Goal: Information Seeking & Learning: Learn about a topic

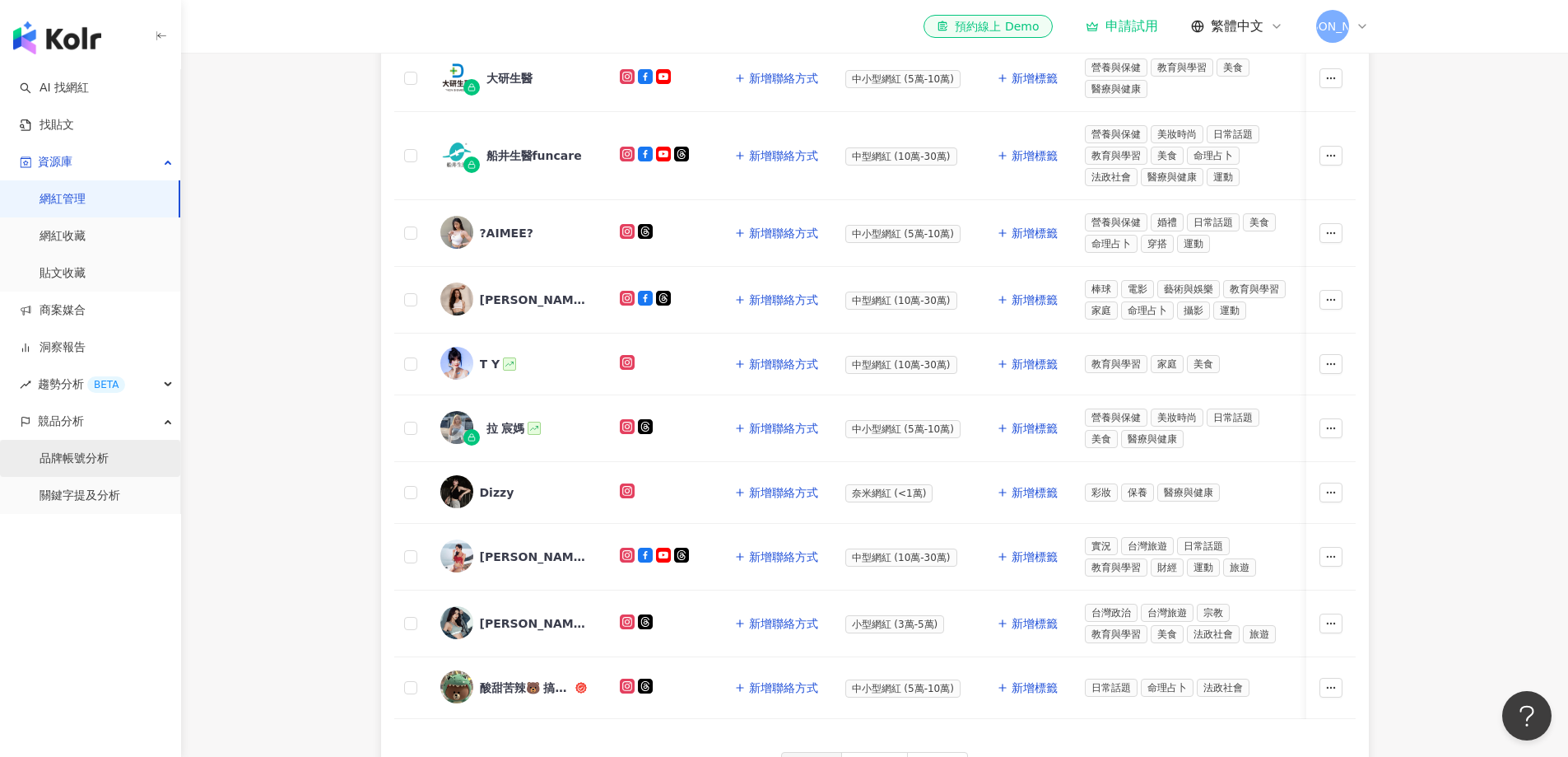
scroll to position [554, 0]
click at [98, 503] on link "關鍵字提及分析" at bounding box center [79, 496] width 81 height 17
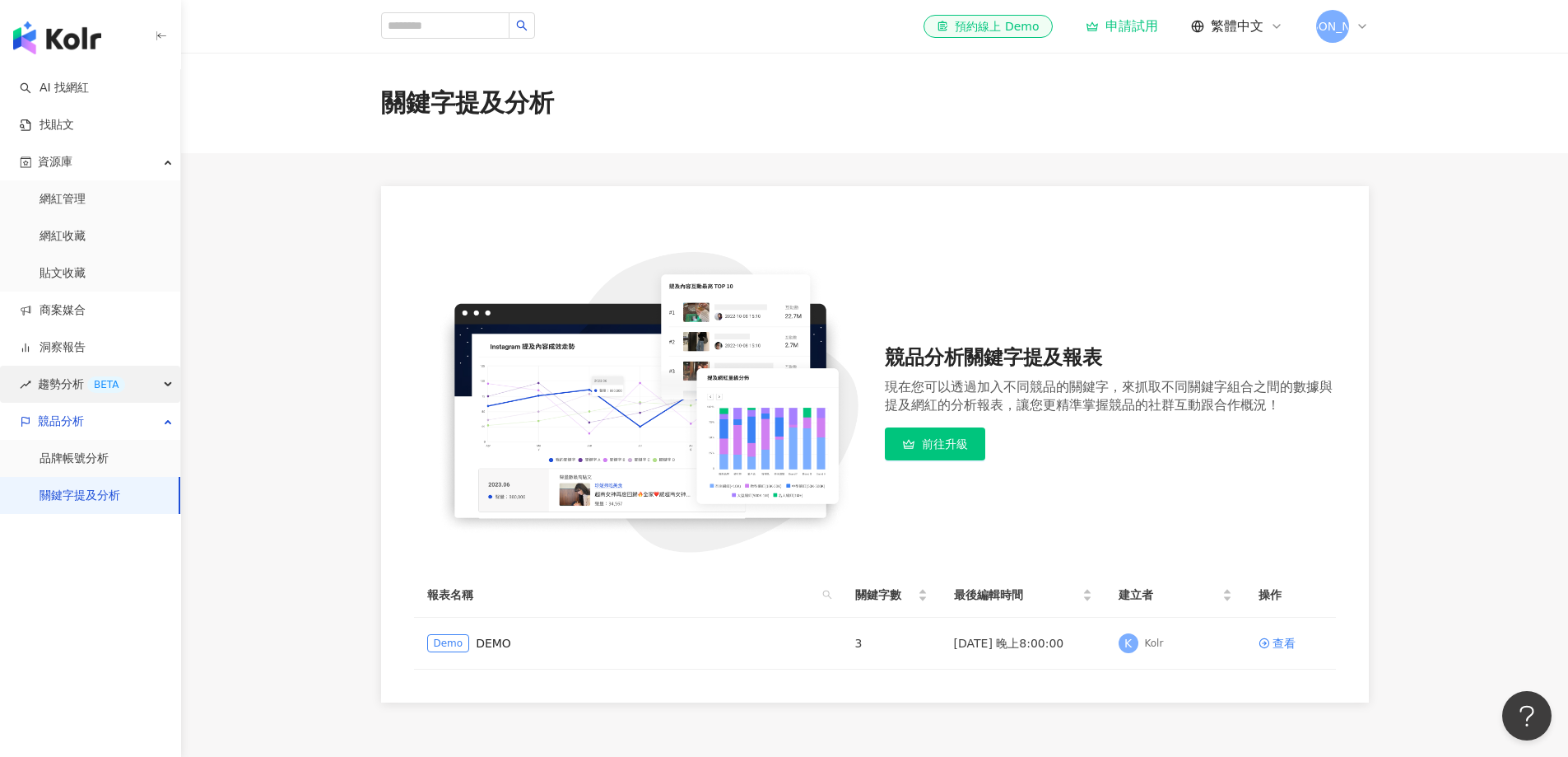
click at [93, 389] on div "BETA" at bounding box center [106, 384] width 38 height 17
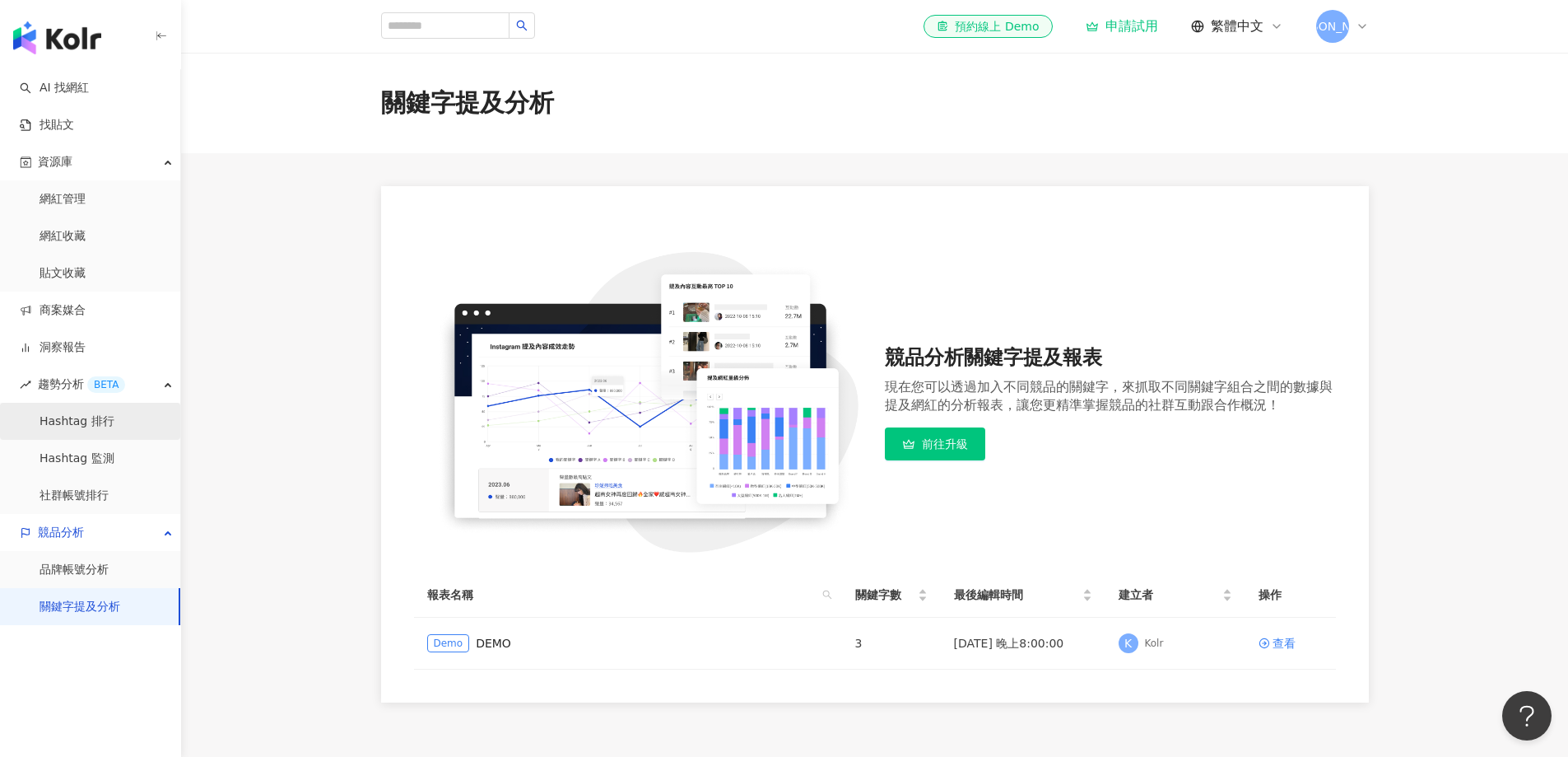
click at [98, 425] on link "Hashtag 排行" at bounding box center [76, 421] width 75 height 17
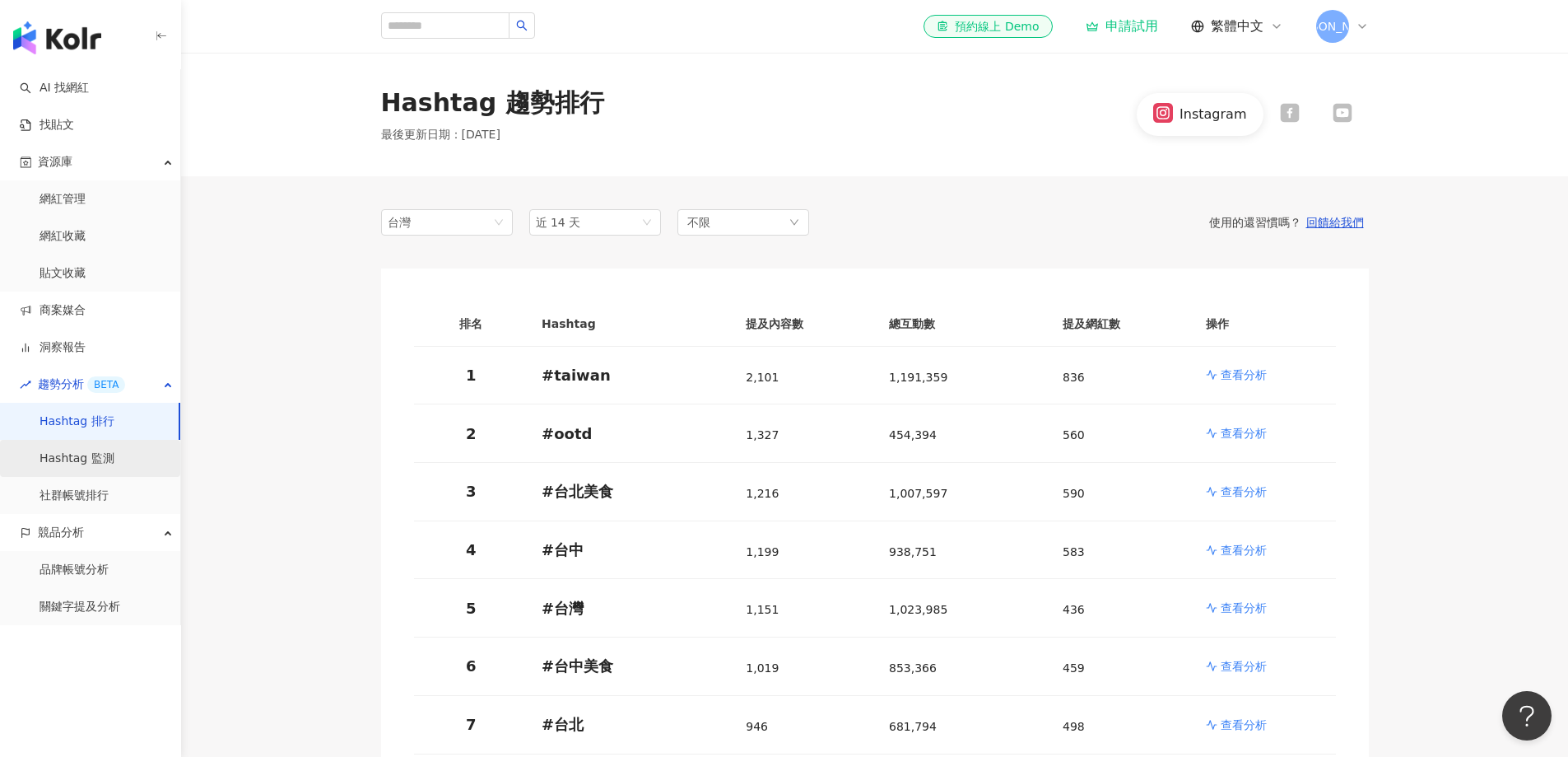
click at [88, 464] on link "Hashtag 監測" at bounding box center [76, 458] width 75 height 17
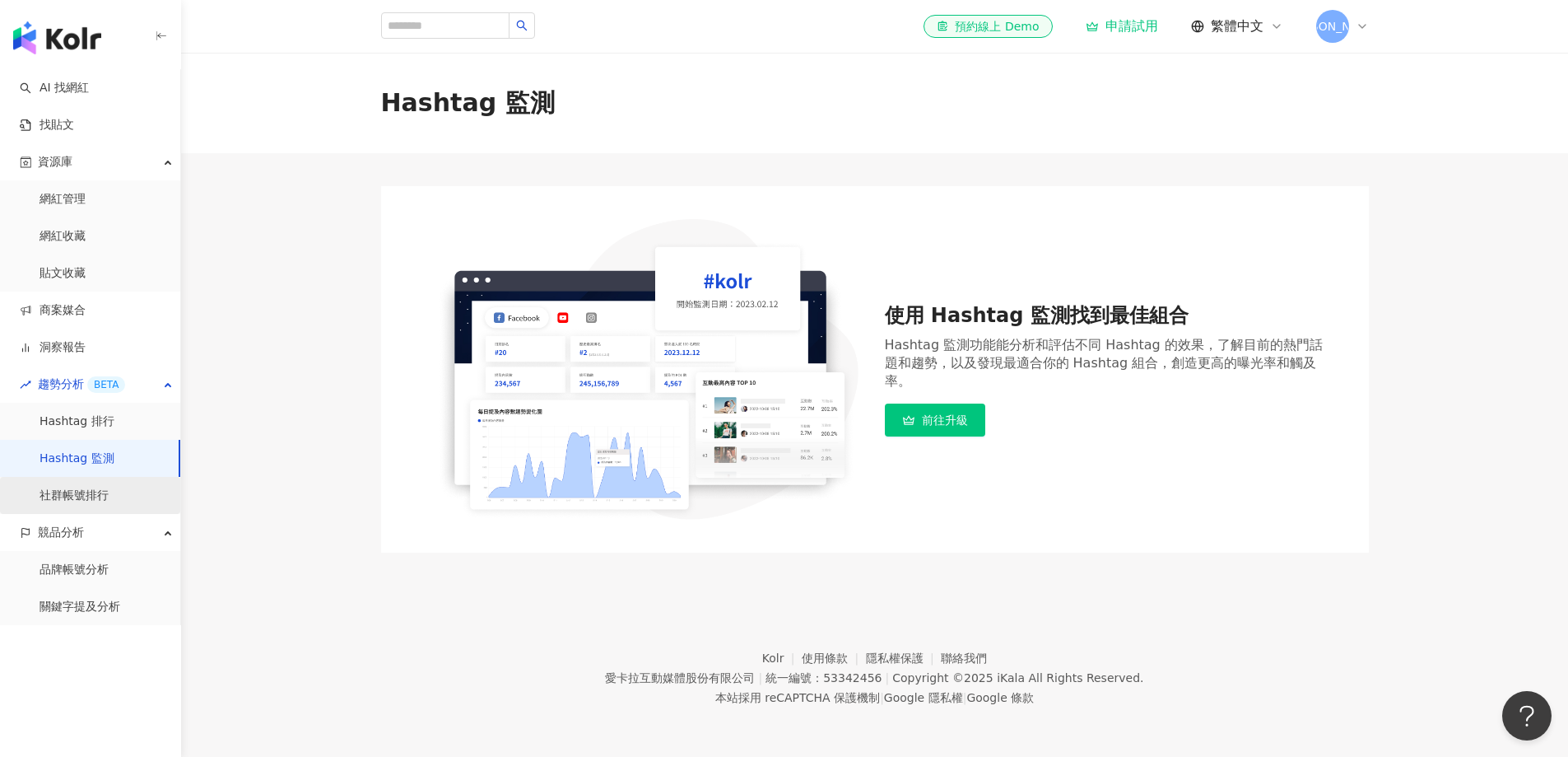
click at [79, 490] on link "社群帳號排行" at bounding box center [74, 496] width 69 height 17
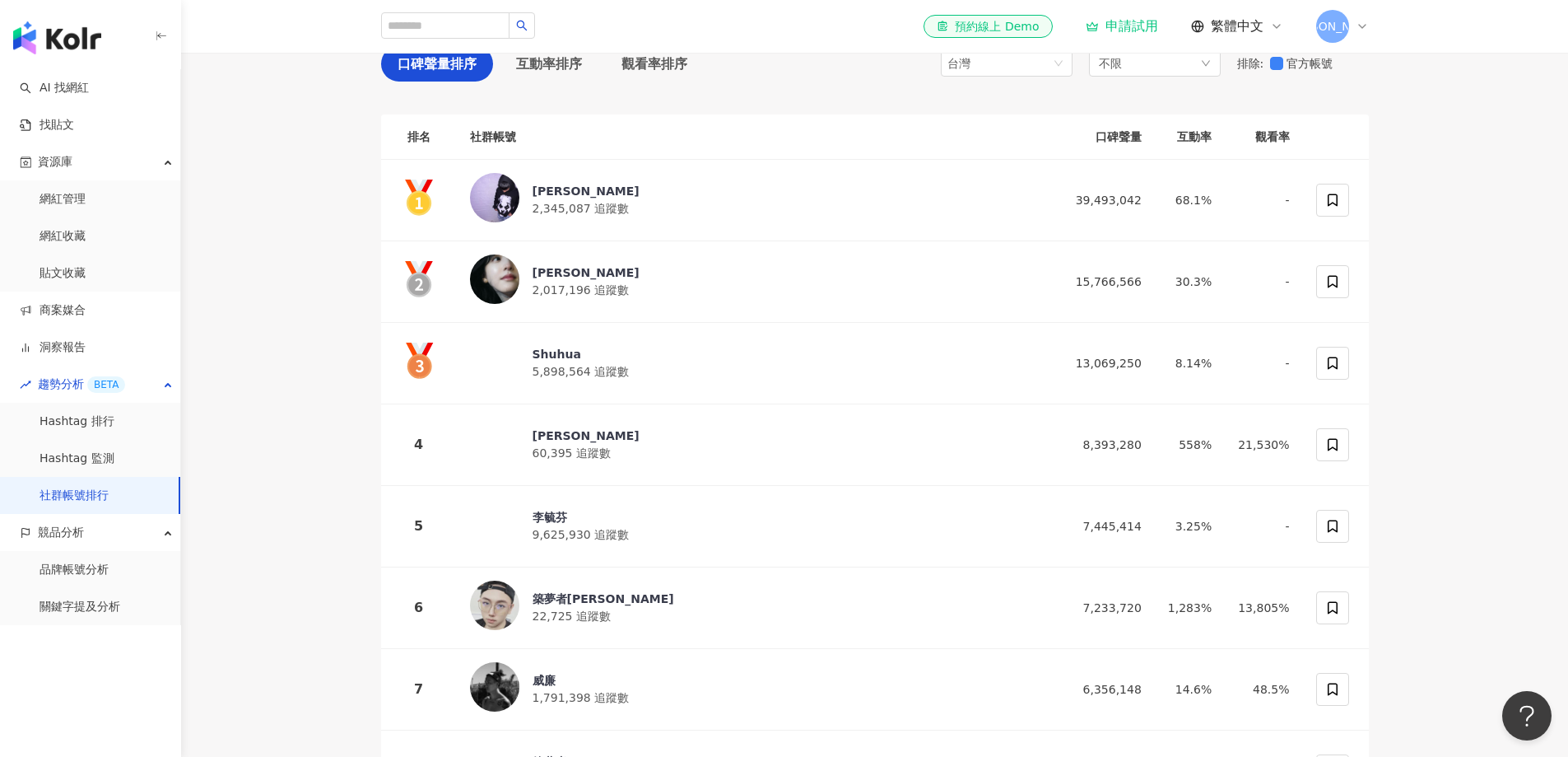
scroll to position [164, 0]
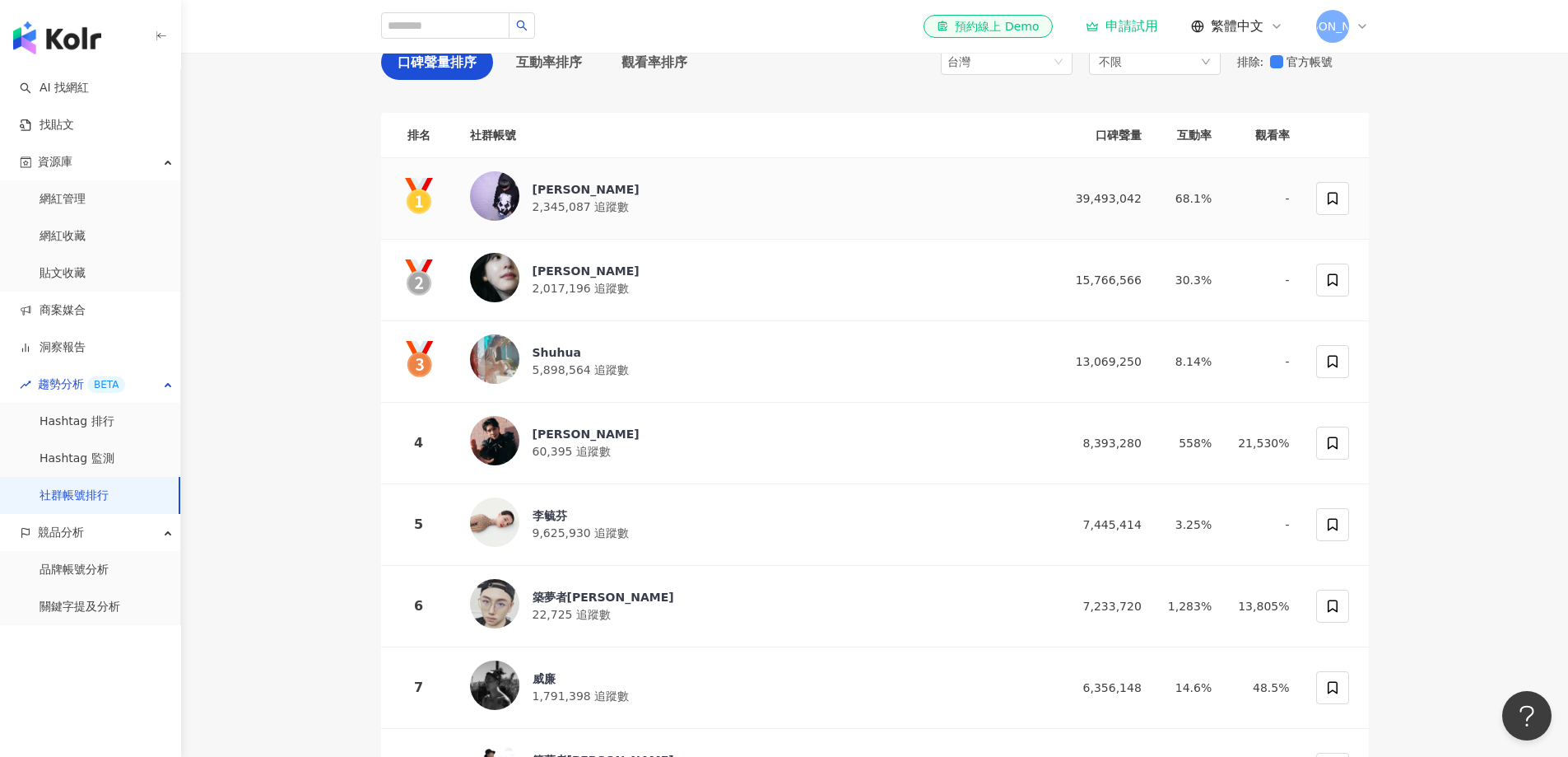
click at [542, 188] on div "Ray" at bounding box center [586, 189] width 107 height 17
click at [542, 266] on div "章若楠" at bounding box center [586, 271] width 107 height 17
click at [115, 427] on link "Hashtag 排行" at bounding box center [76, 421] width 75 height 17
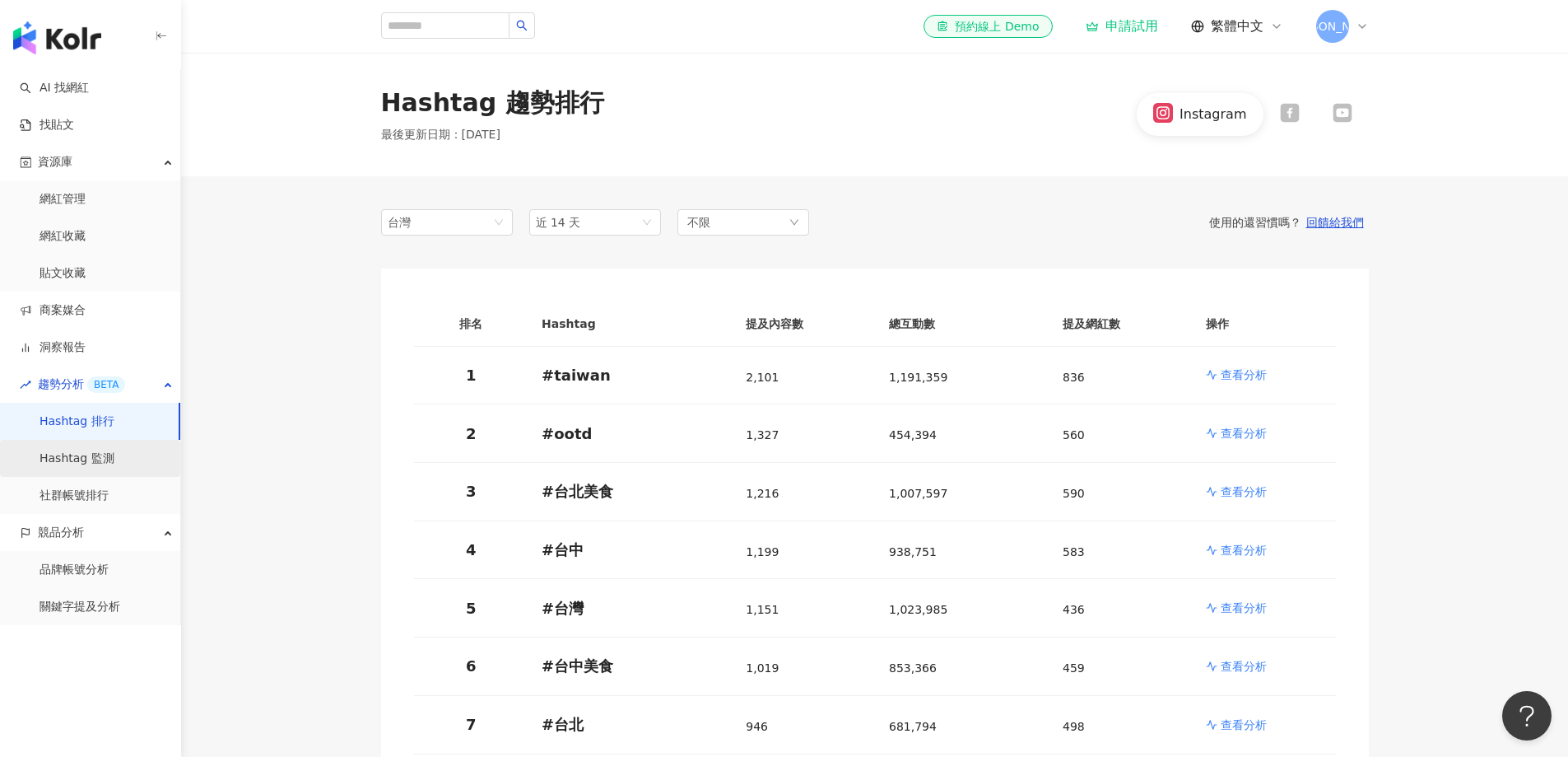
click at [115, 459] on link "Hashtag 監測" at bounding box center [76, 458] width 75 height 17
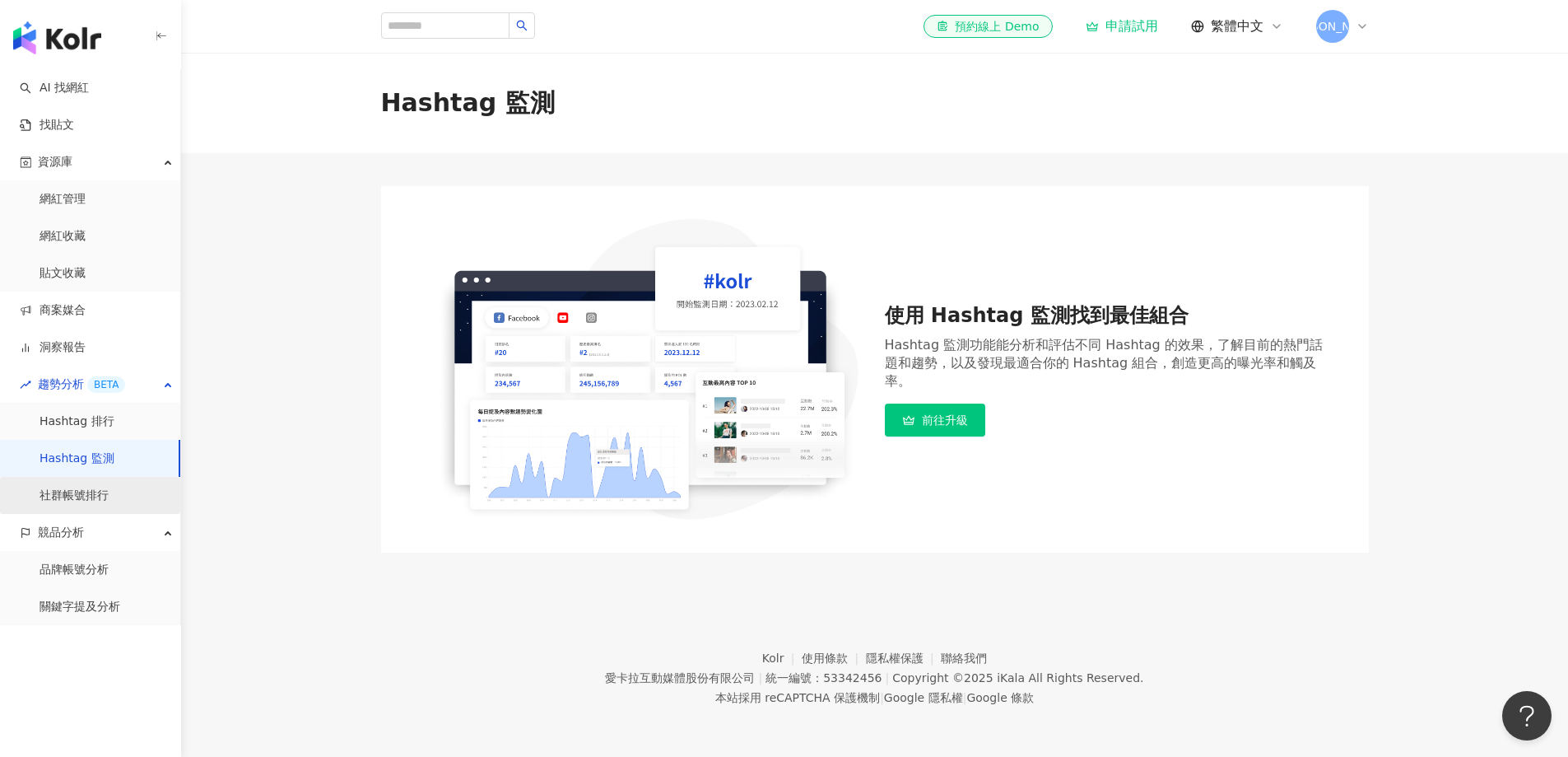
click at [108, 493] on link "社群帳號排行" at bounding box center [74, 496] width 69 height 17
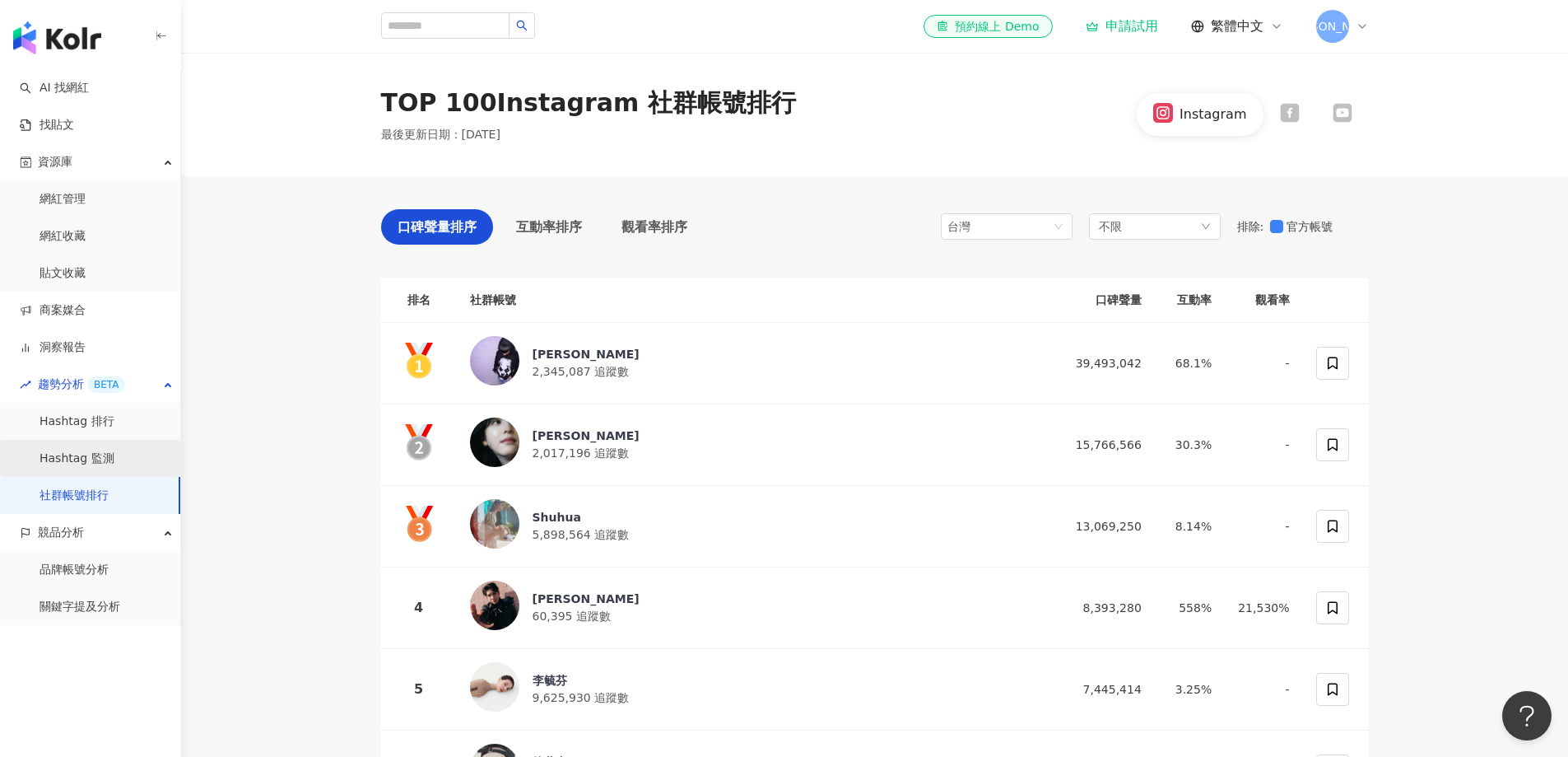
click at [107, 452] on link "Hashtag 監測" at bounding box center [76, 458] width 75 height 17
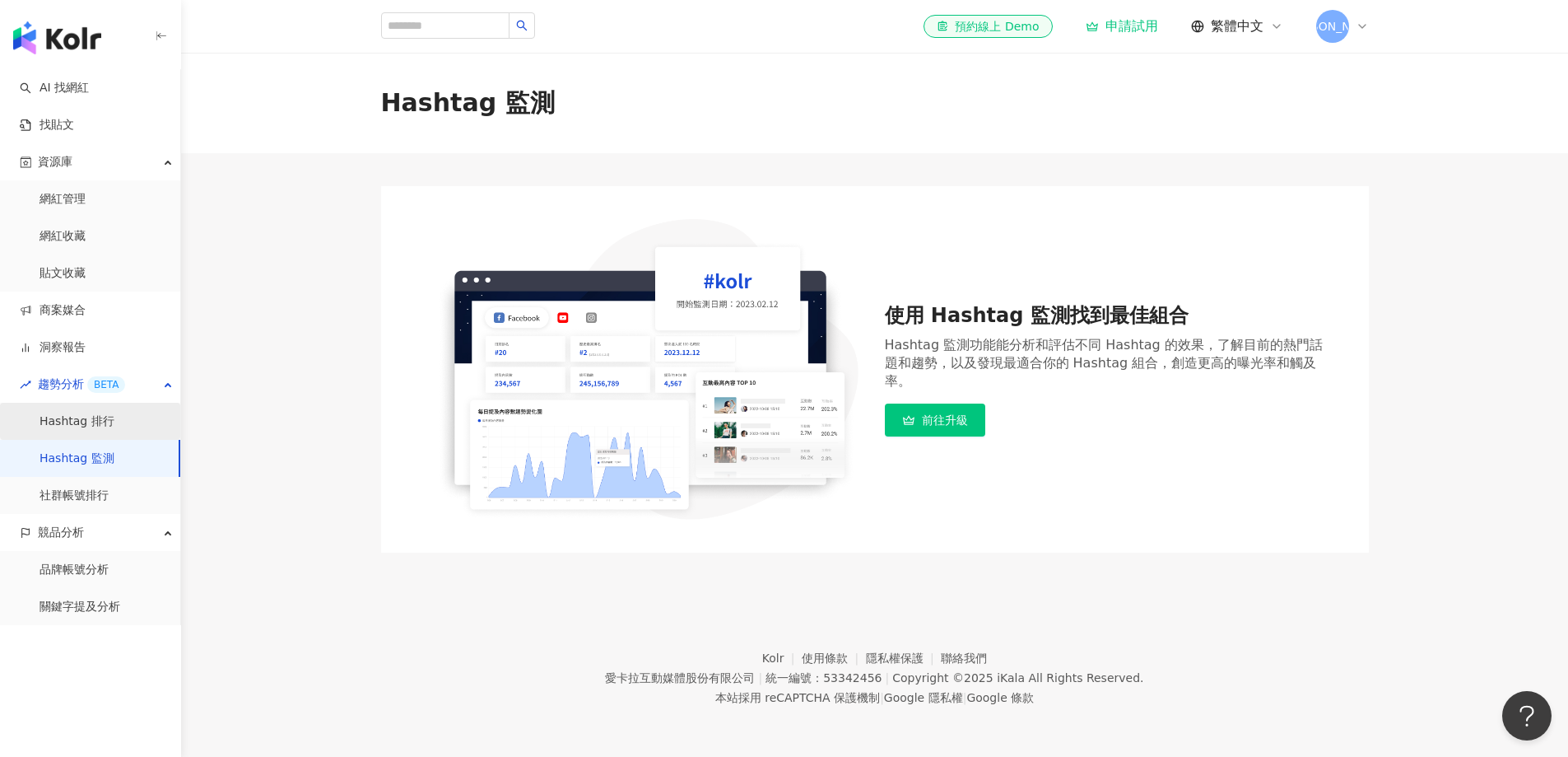
click at [112, 426] on link "Hashtag 排行" at bounding box center [76, 421] width 75 height 17
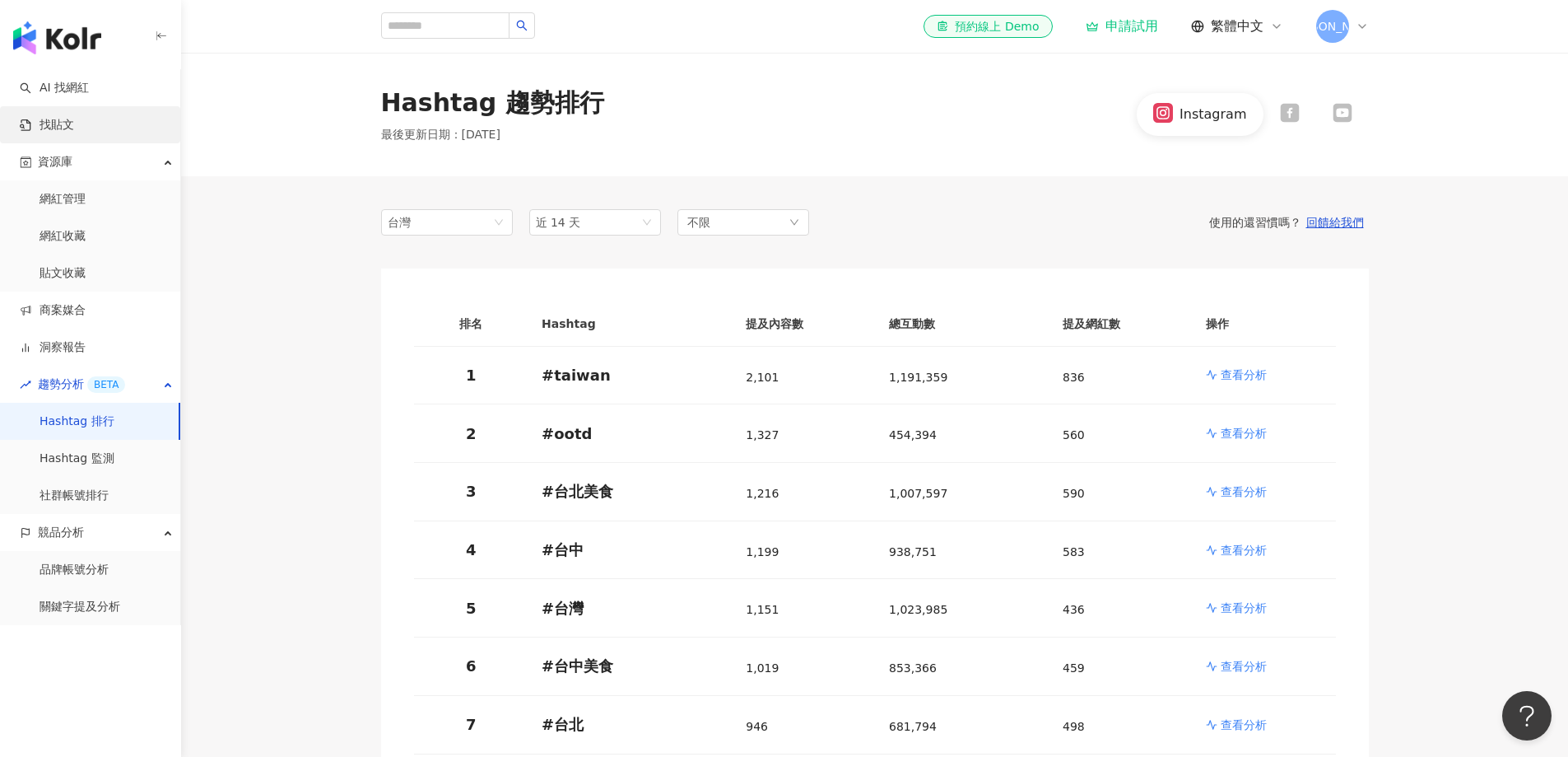
click at [74, 129] on link "找貼文" at bounding box center [46, 125] width 54 height 17
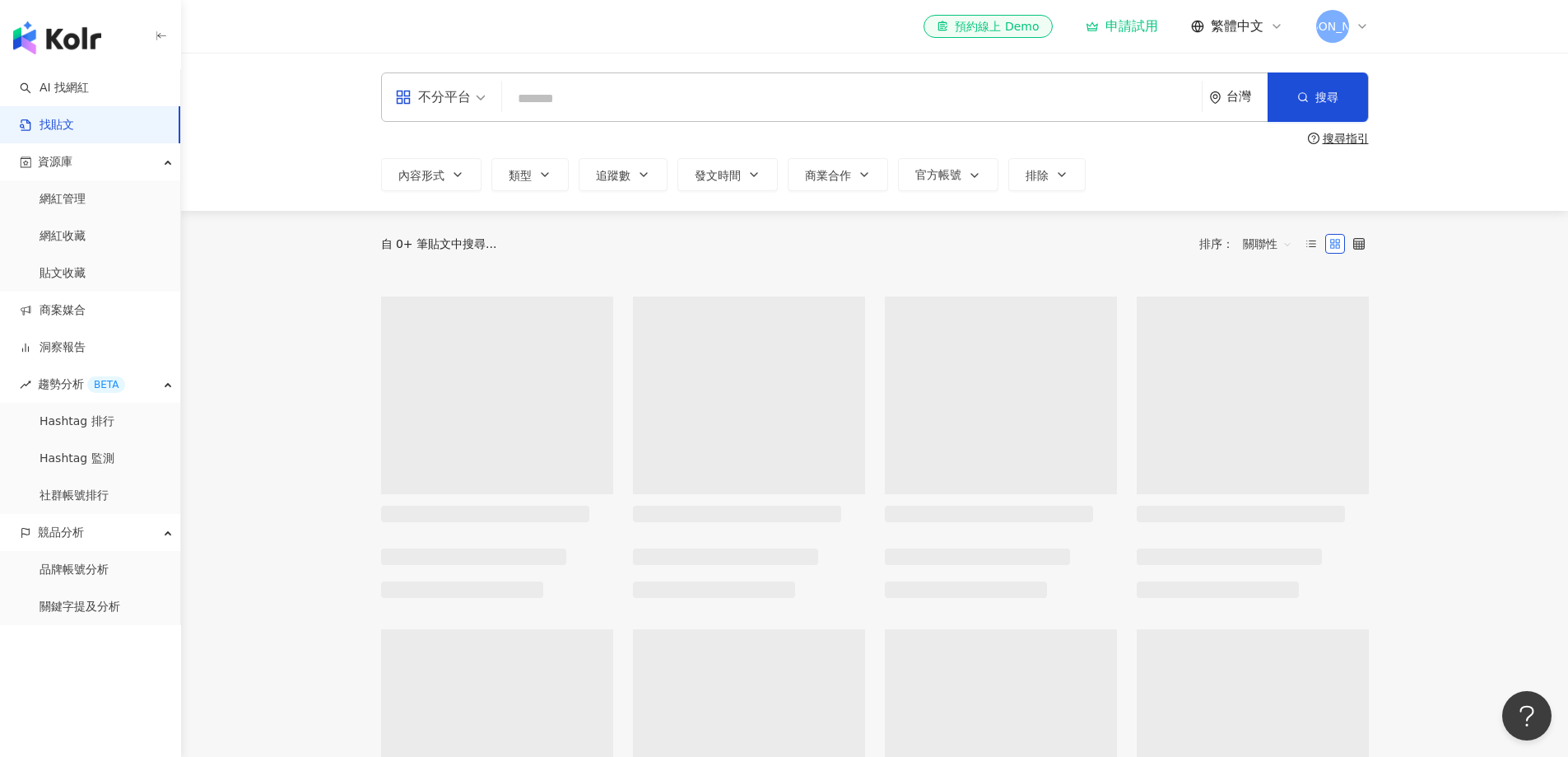
click at [579, 99] on input "search" at bounding box center [852, 99] width 687 height 36
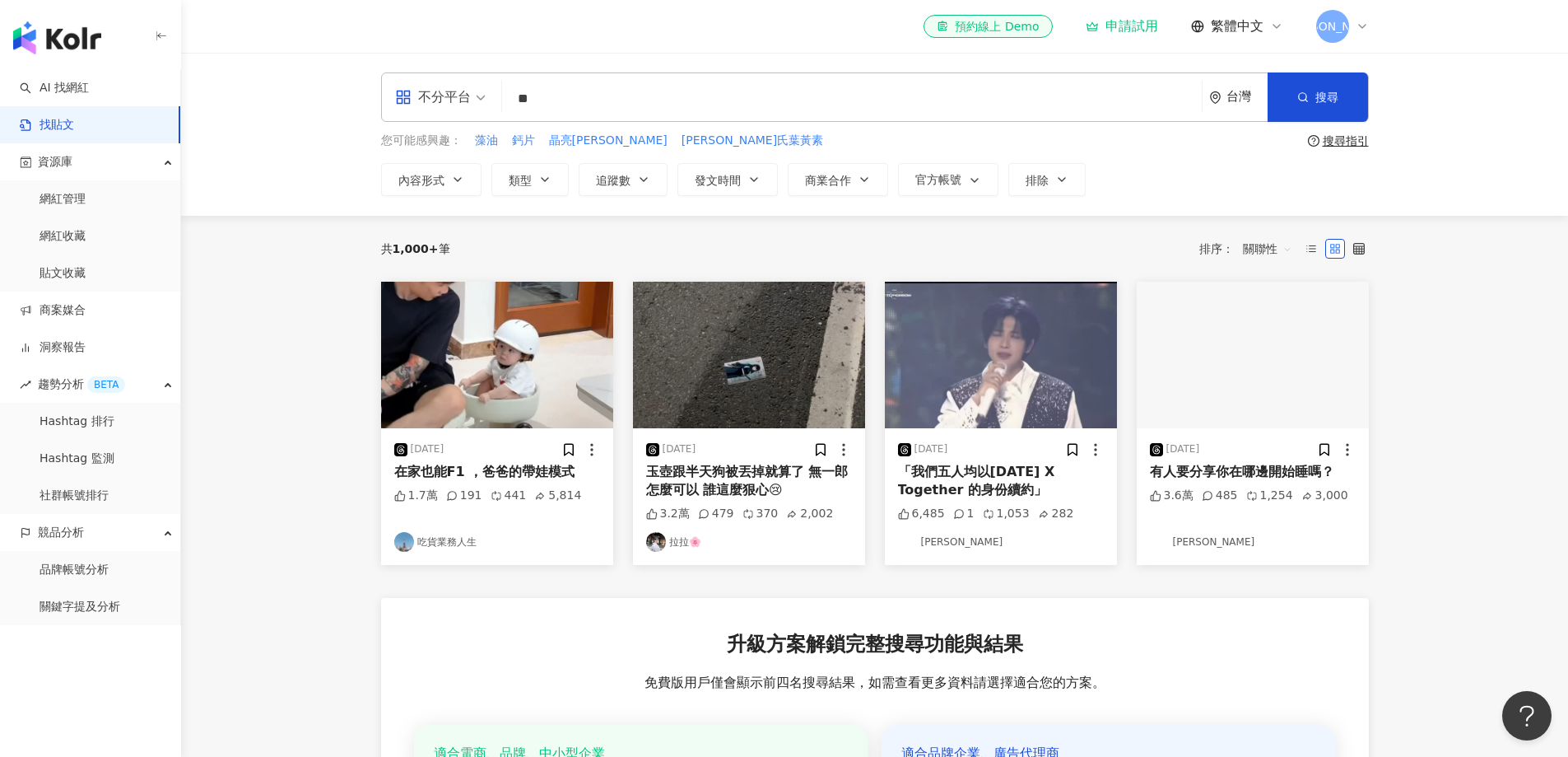
type input "*"
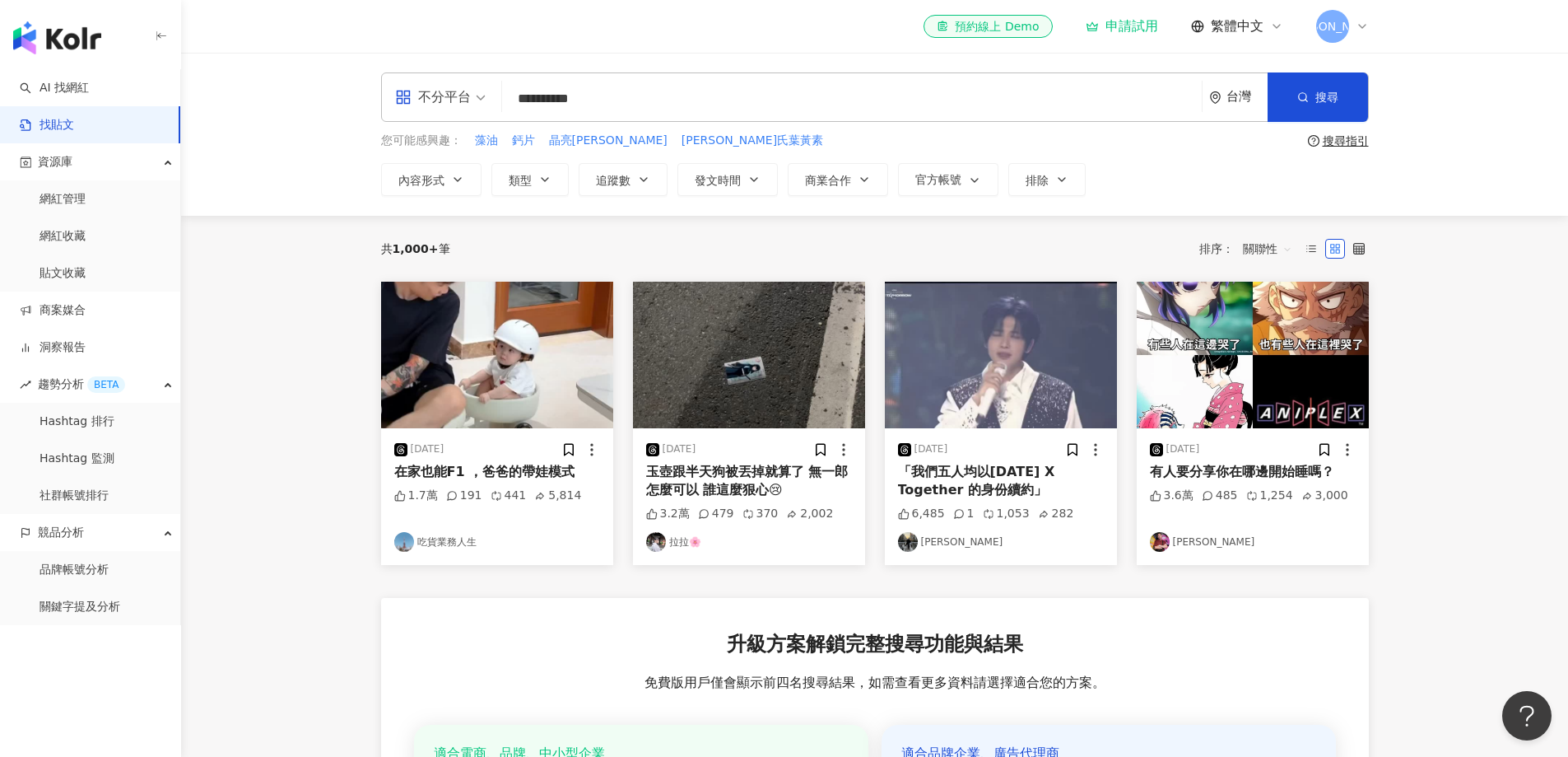
type input "**********"
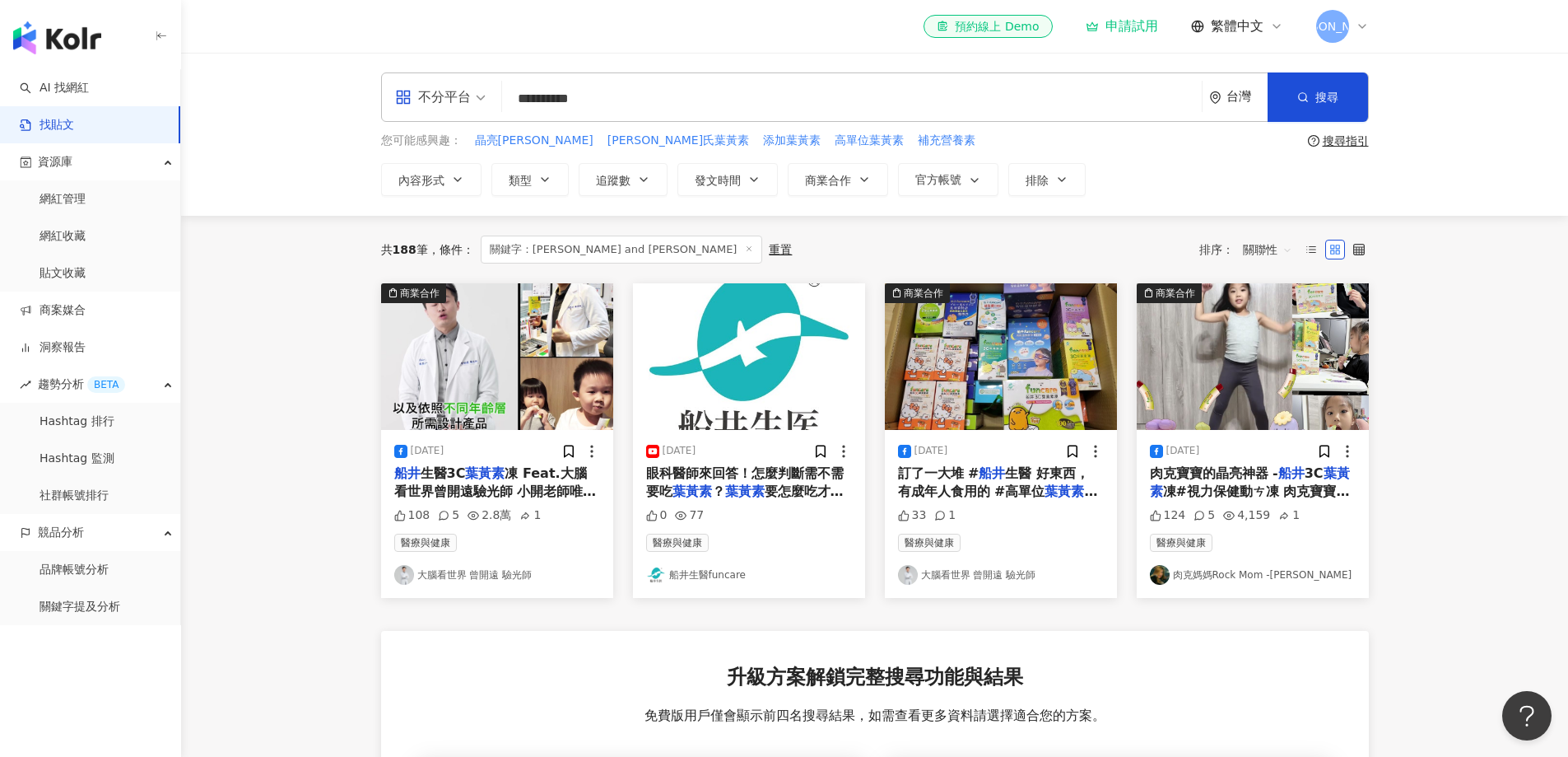
drag, startPoint x: 514, startPoint y: 95, endPoint x: 750, endPoint y: 95, distance: 236.0
click at [750, 95] on input "**********" at bounding box center [852, 99] width 687 height 36
click at [89, 82] on link "AI 找網紅" at bounding box center [54, 88] width 69 height 17
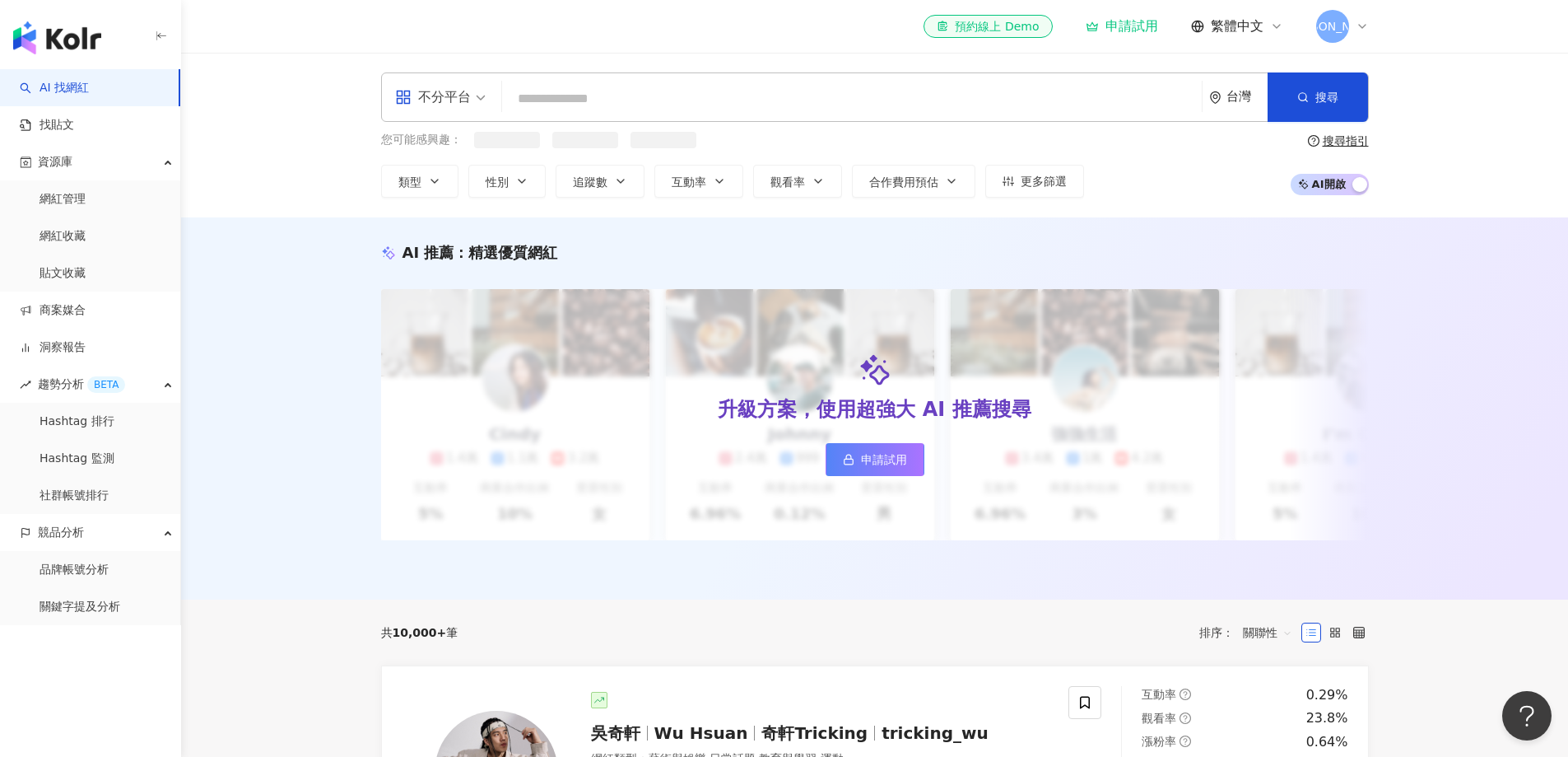
click at [594, 92] on input "search" at bounding box center [852, 99] width 687 height 31
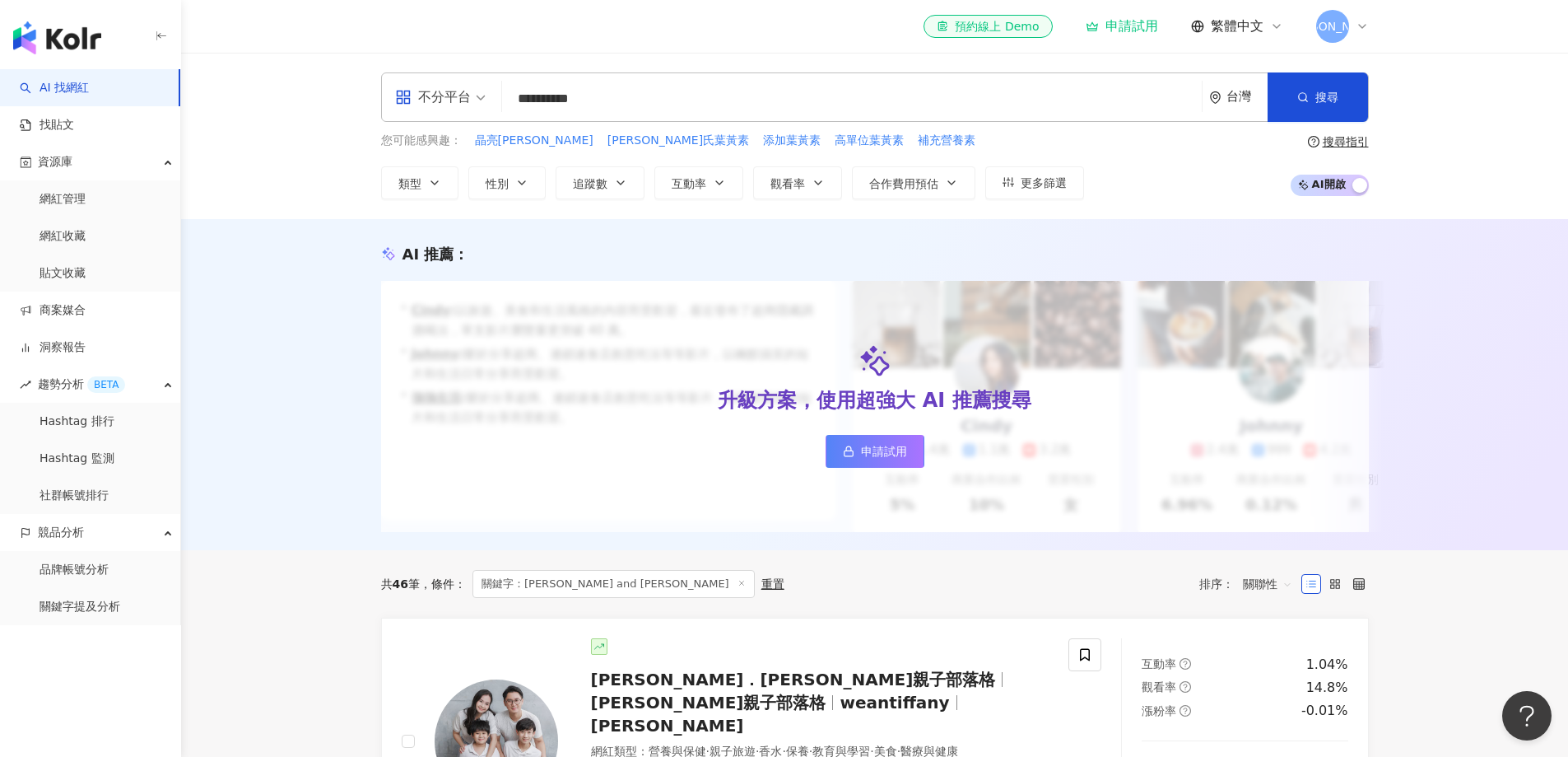
type input "**********"
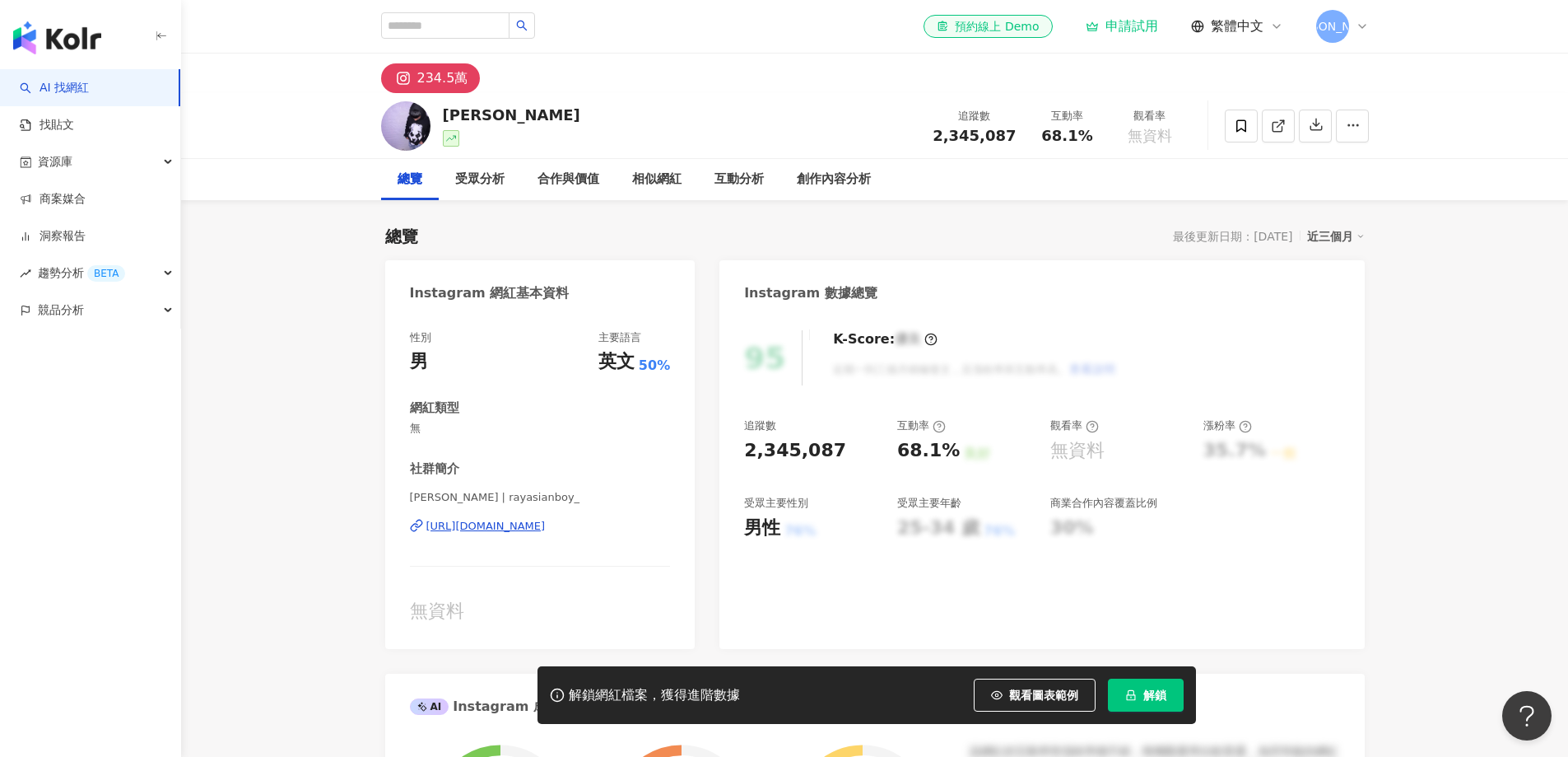
click at [527, 527] on div "[URL][DOMAIN_NAME]" at bounding box center [486, 526] width 119 height 15
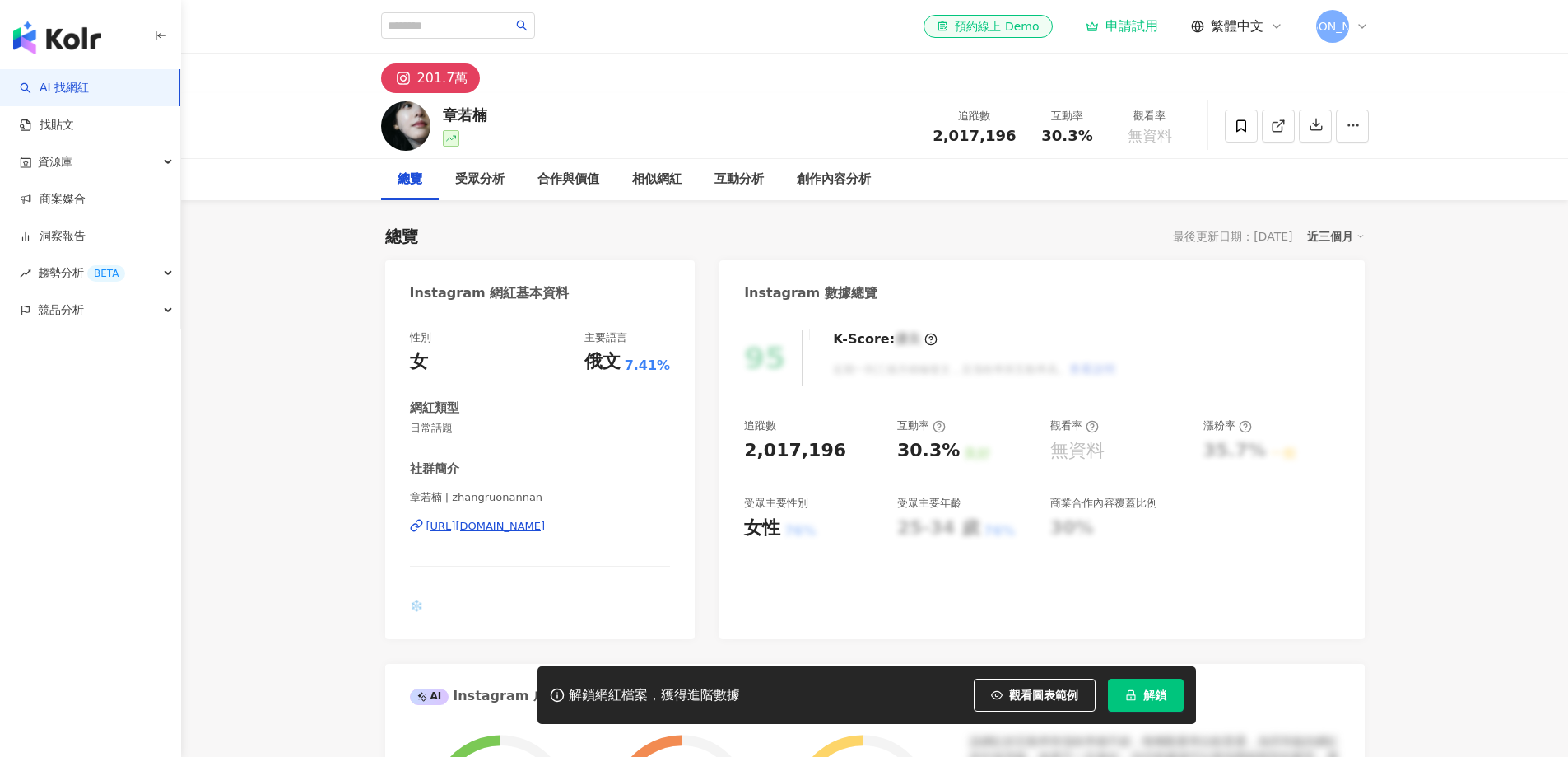
click at [545, 529] on div "[URL][DOMAIN_NAME]" at bounding box center [486, 526] width 119 height 15
click at [525, 529] on div "[URL][DOMAIN_NAME]" at bounding box center [486, 526] width 119 height 15
